Goal: Navigation & Orientation: Find specific page/section

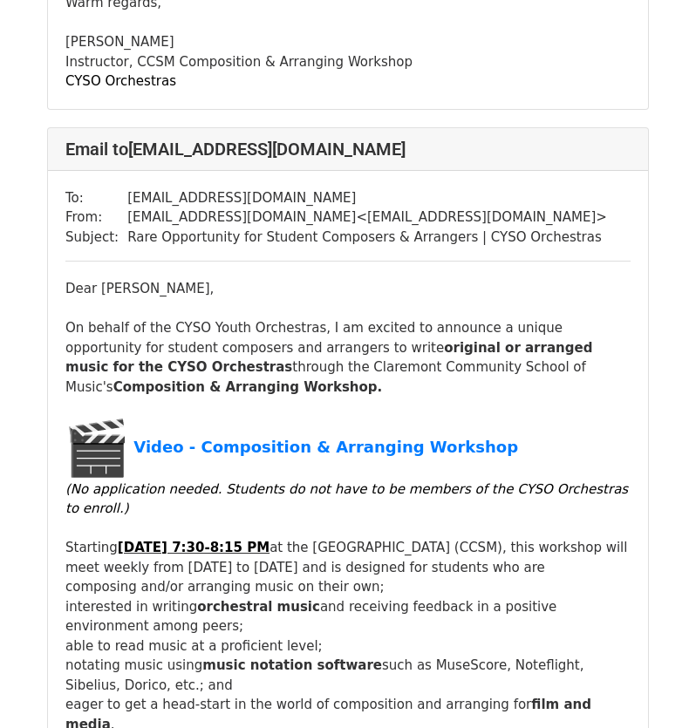
scroll to position [959, 0]
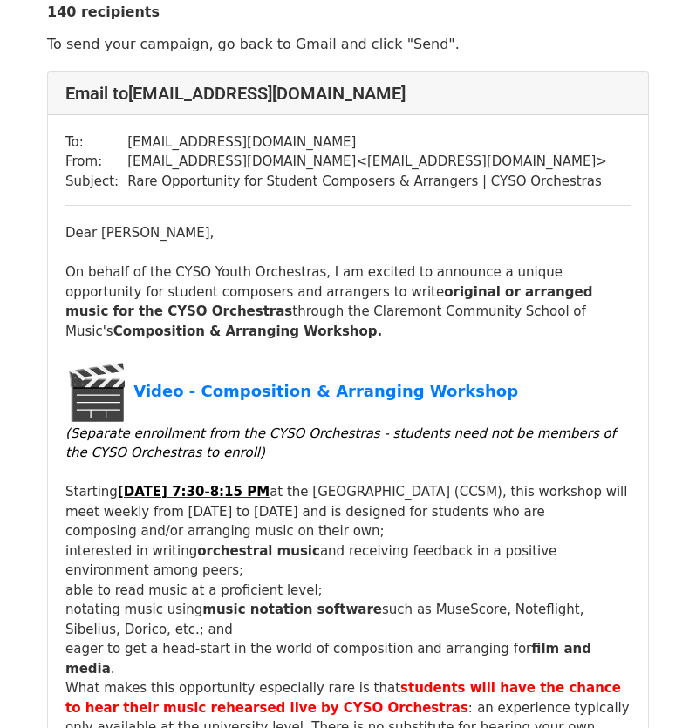
scroll to position [87, 0]
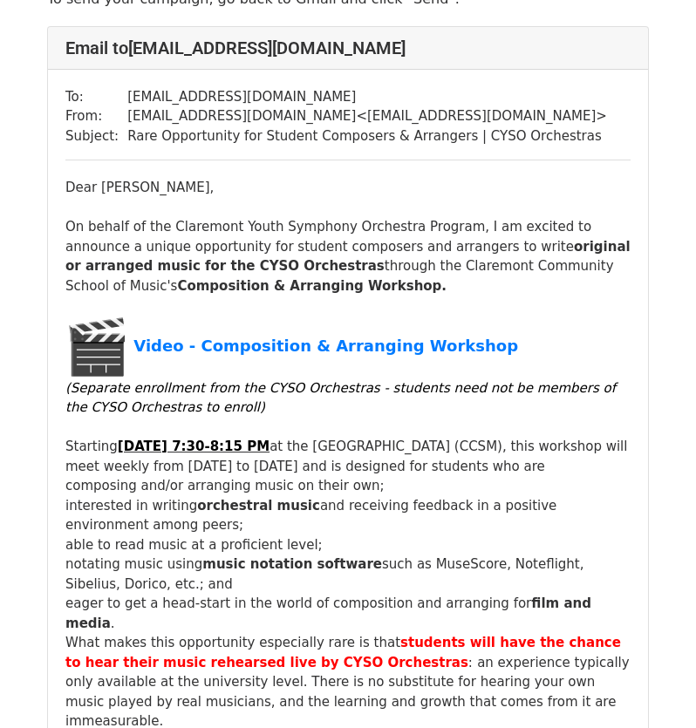
scroll to position [174, 0]
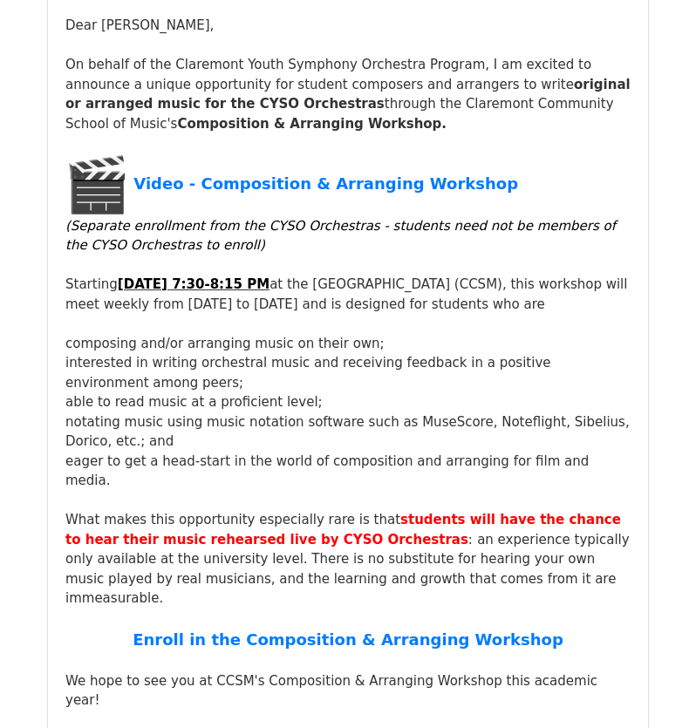
scroll to position [261, 0]
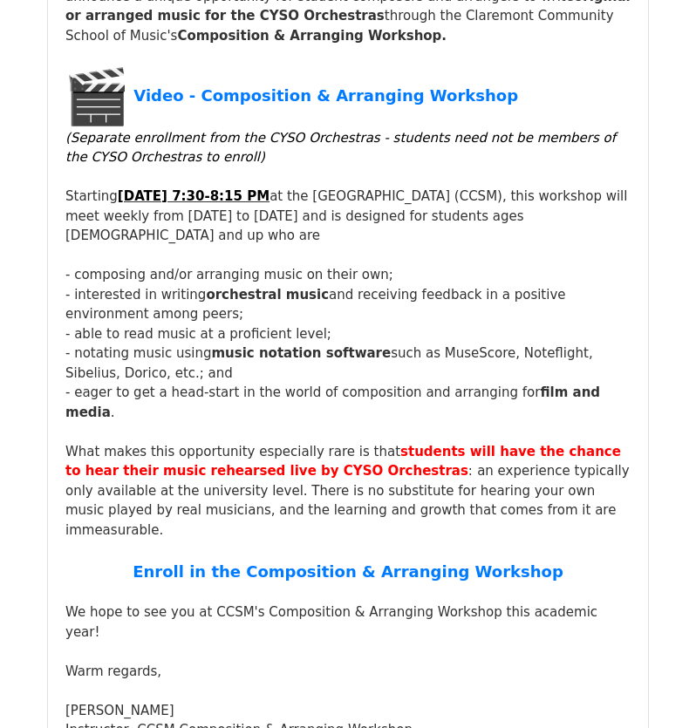
scroll to position [349, 0]
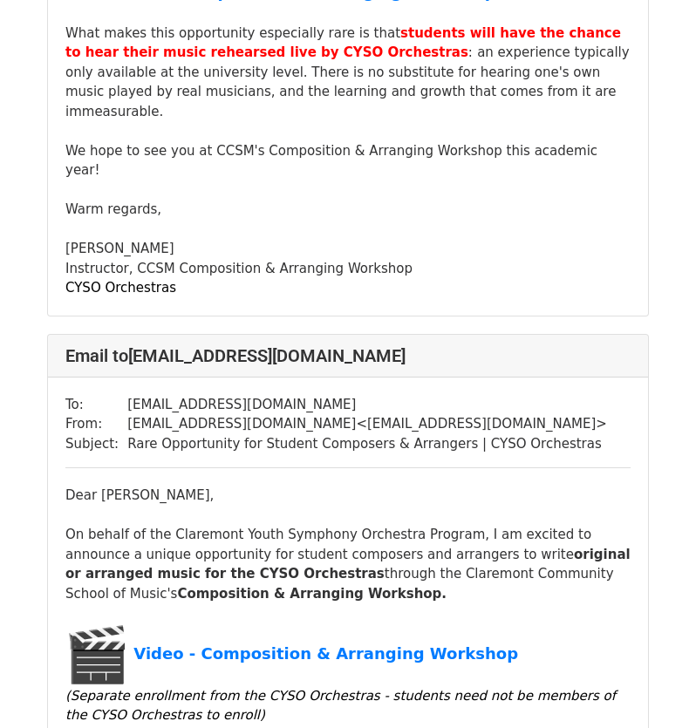
scroll to position [1830, 0]
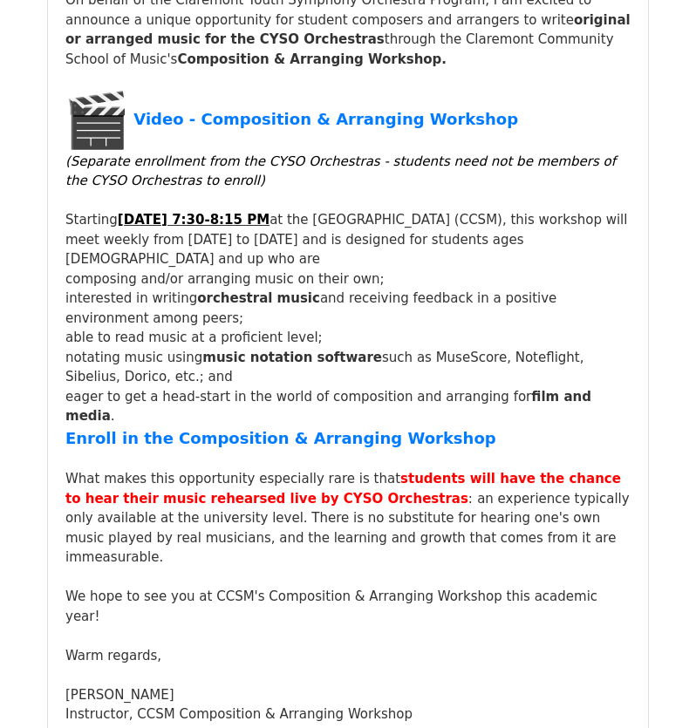
scroll to position [349, 0]
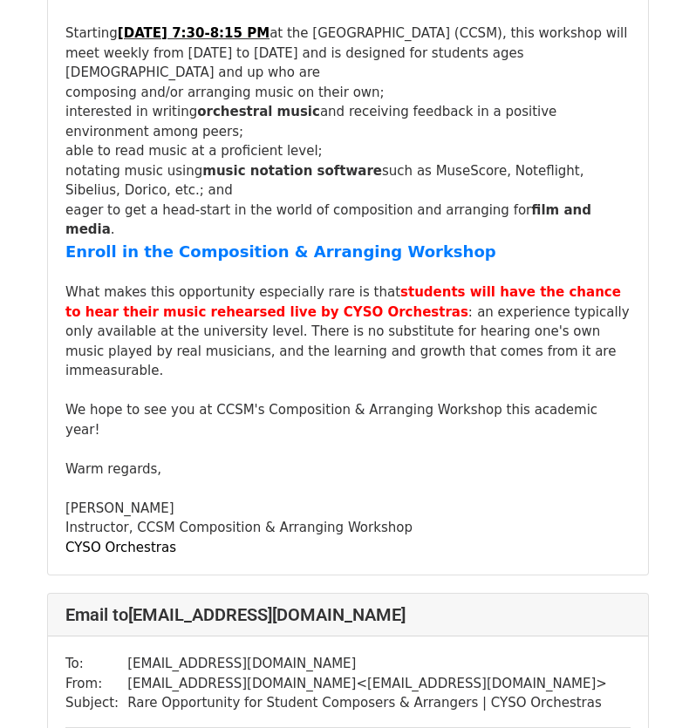
scroll to position [610, 0]
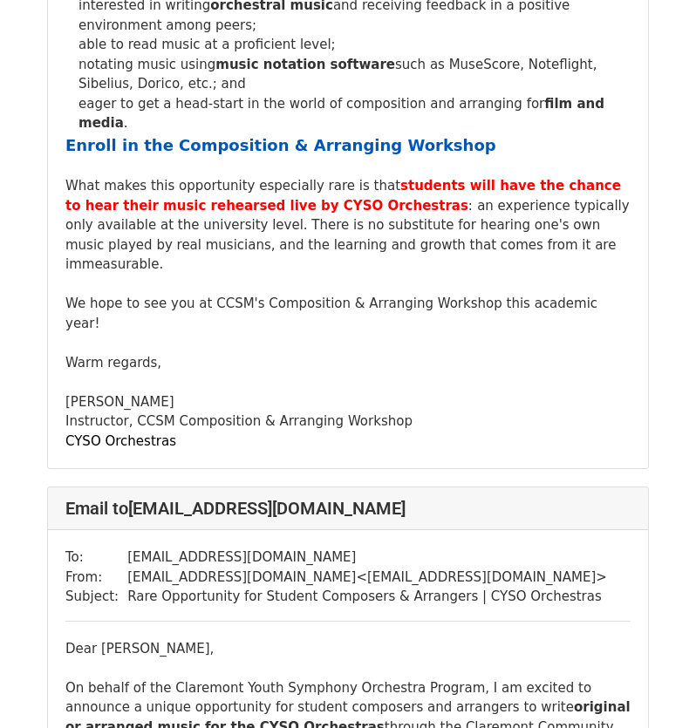
scroll to position [697, 0]
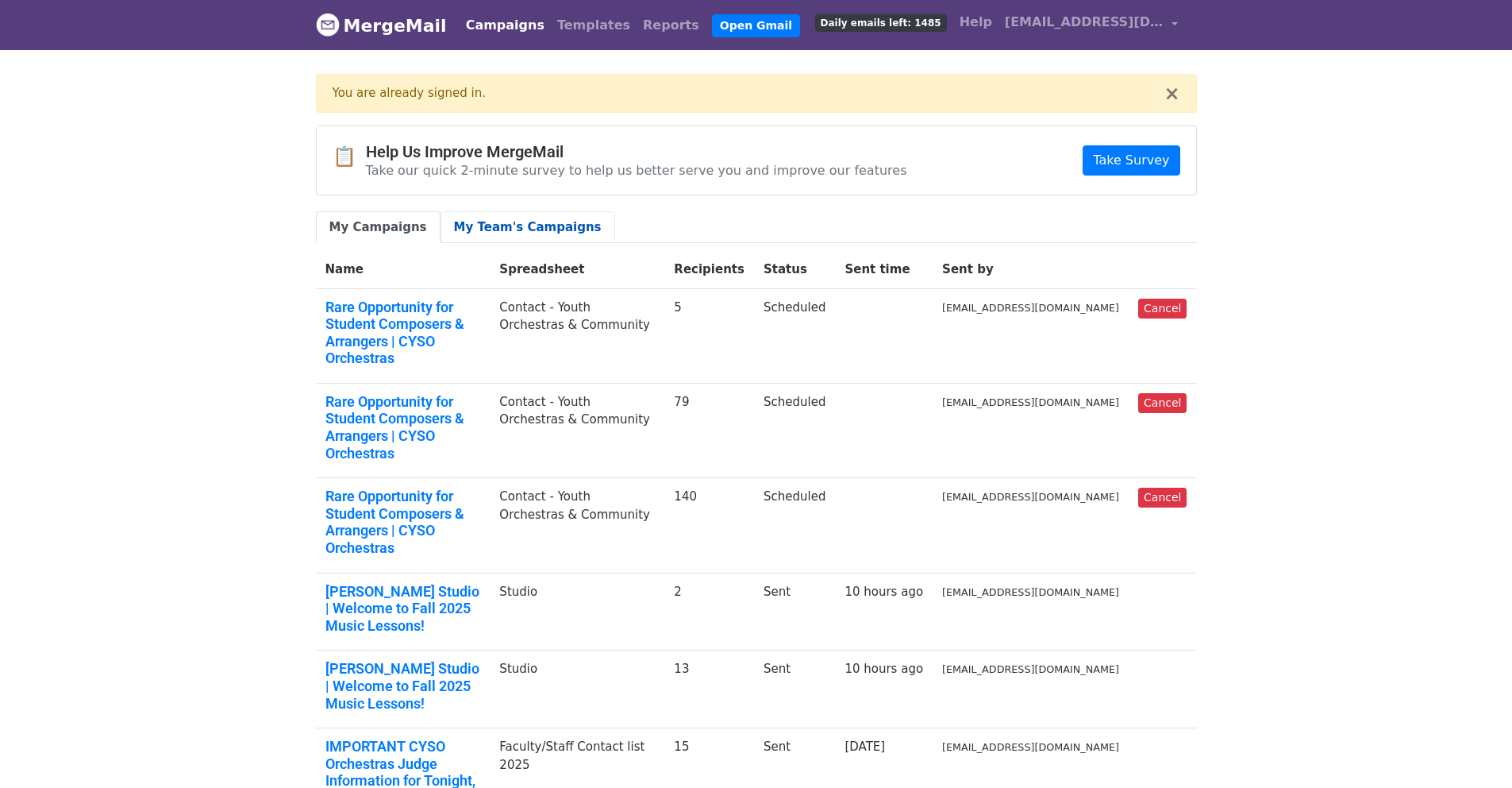
click at [501, 231] on link "My Team's Campaigns" at bounding box center [528, 228] width 175 height 33
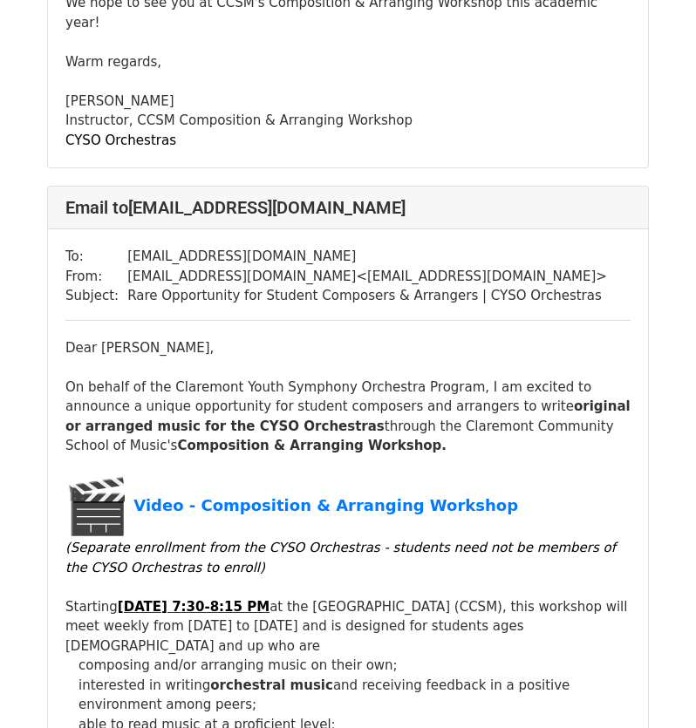
scroll to position [610, 0]
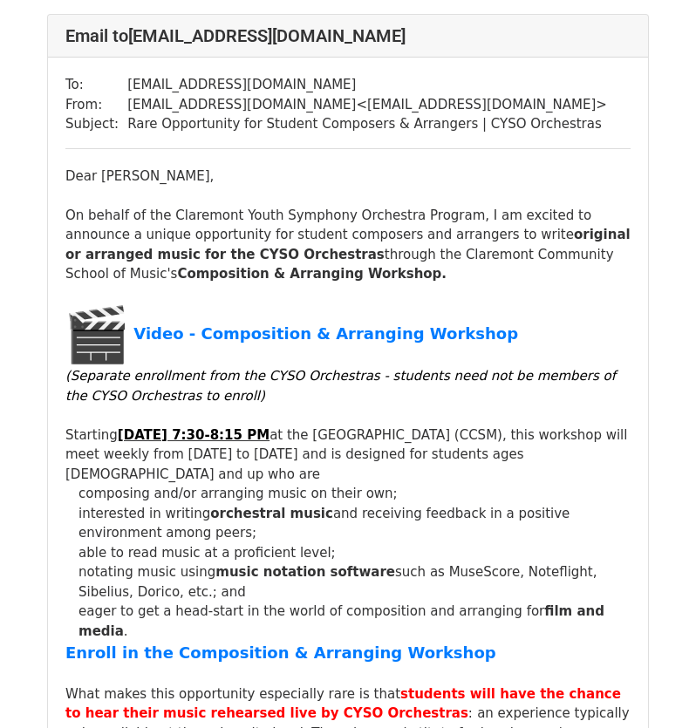
scroll to position [1133, 0]
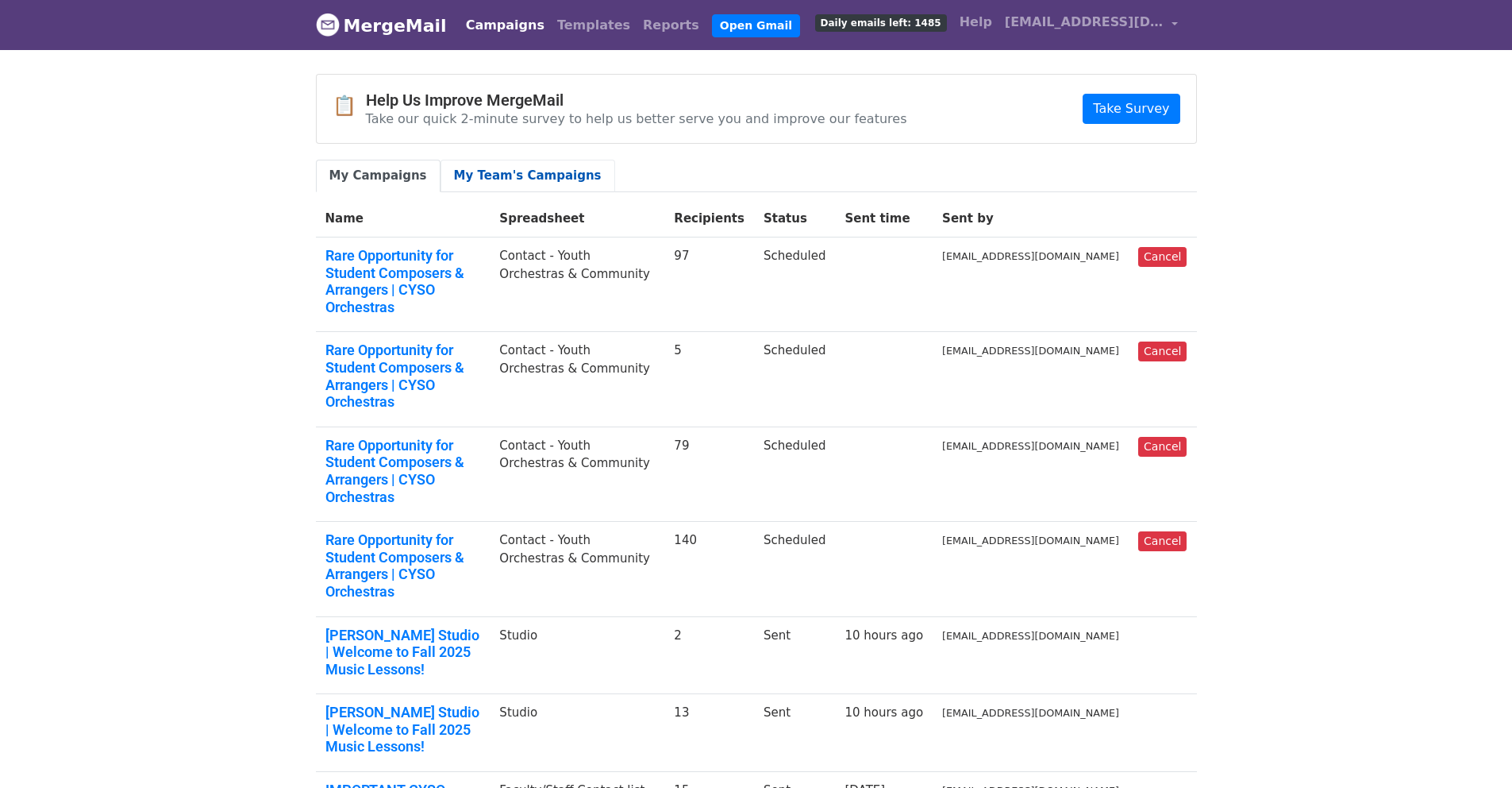
click at [501, 179] on link "My Team's Campaigns" at bounding box center [528, 176] width 175 height 33
